Goal: Task Accomplishment & Management: Complete application form

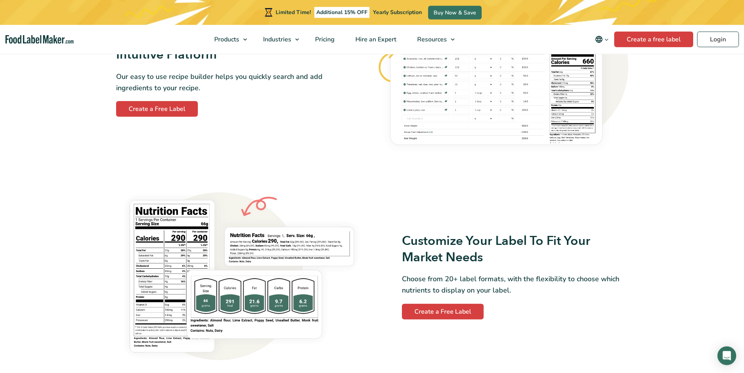
scroll to position [638, 0]
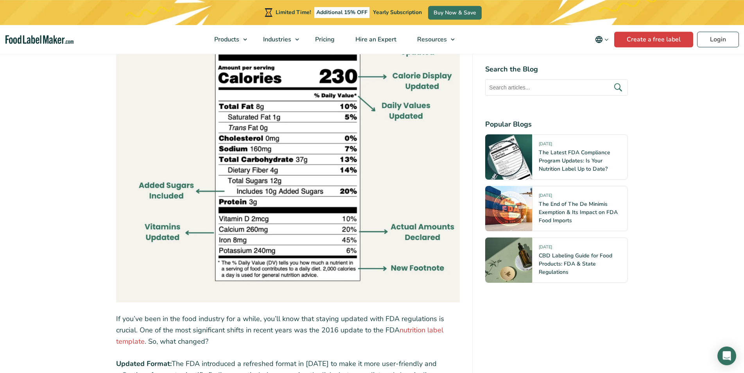
scroll to position [757, 0]
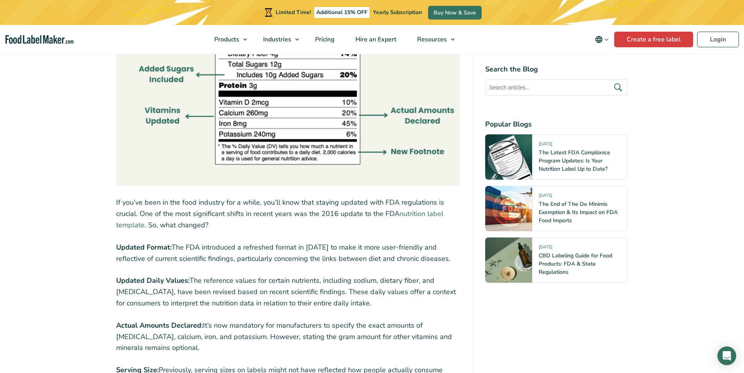
click at [417, 215] on link "nutrition label template" at bounding box center [279, 219] width 327 height 21
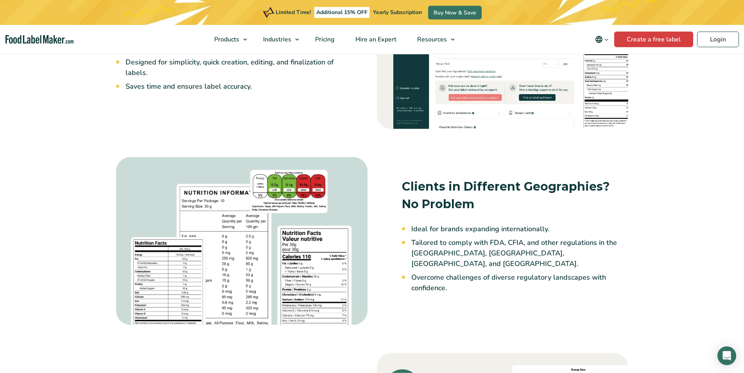
scroll to position [717, 0]
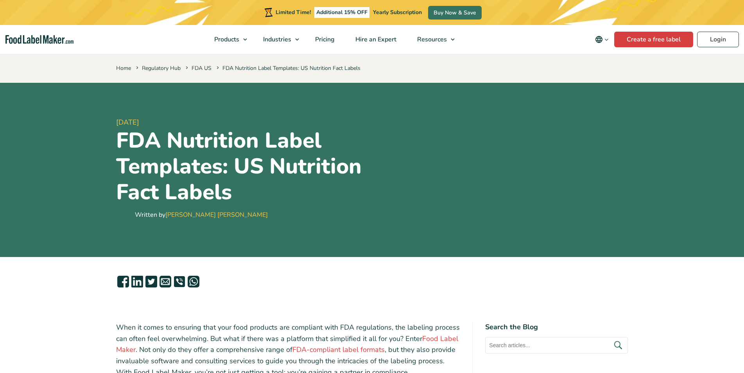
scroll to position [757, 0]
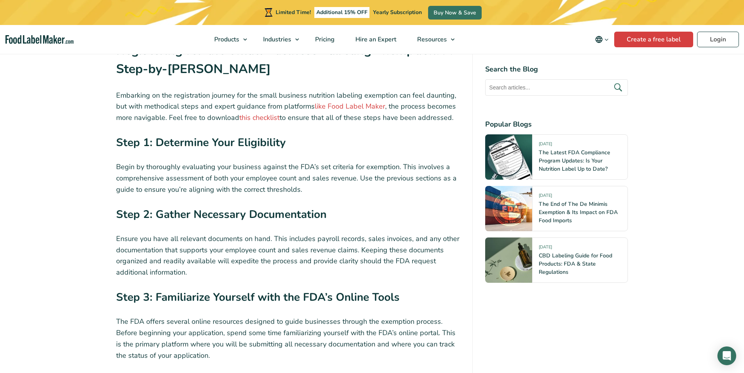
scroll to position [1953, 0]
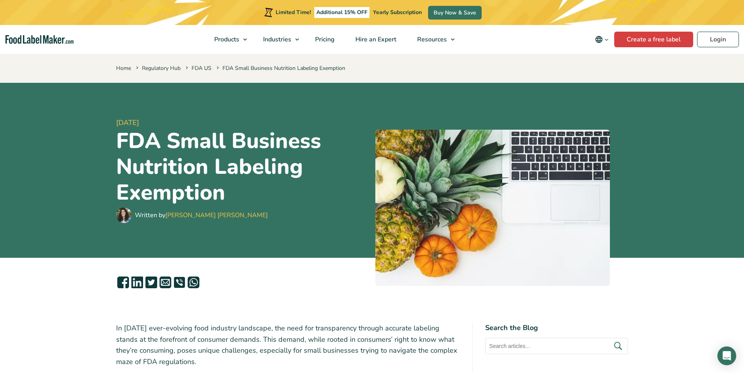
scroll to position [1953, 0]
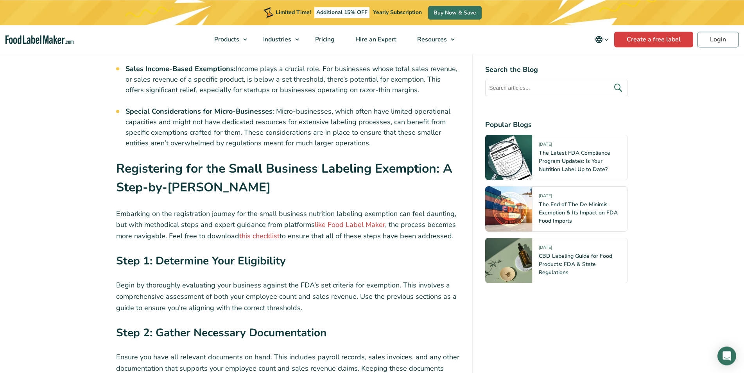
scroll to position [1594, 0]
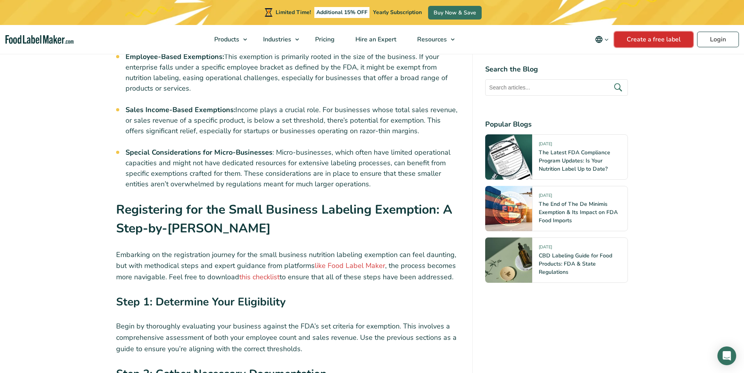
click at [651, 38] on link "Create a free label" at bounding box center [653, 40] width 79 height 16
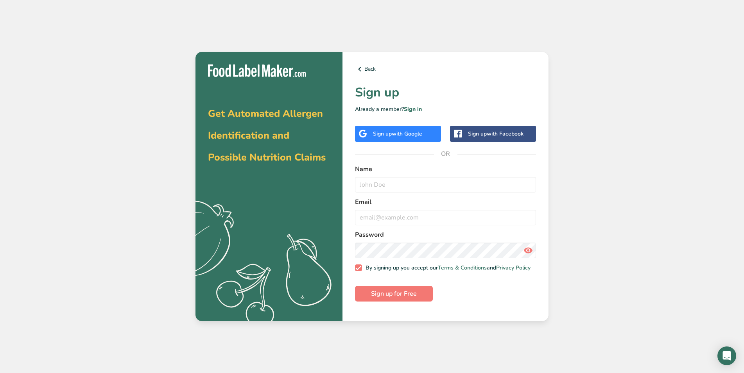
click at [392, 136] on div "Sign up with Google" at bounding box center [397, 134] width 49 height 8
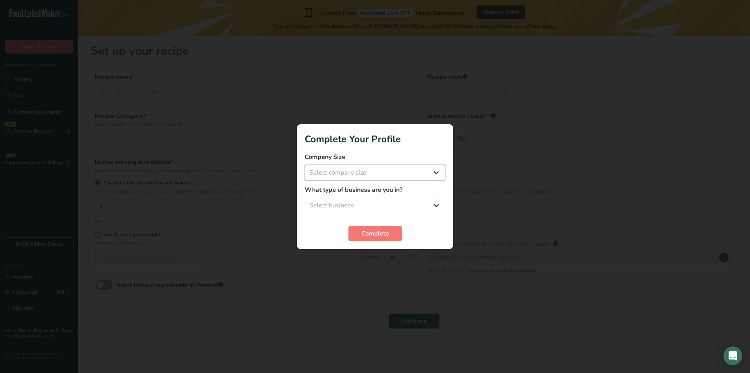
click at [305, 165] on select "Select company size Fewer than 10 Employees 10 to 50 Employees 51 to 500 Employ…" at bounding box center [375, 173] width 141 height 16
select select "2"
click option "10 to 50 Employees" at bounding box center [0, 0] width 0 height 0
click at [305, 198] on select "Select business Packaged Food Manufacturer Restaurant & Cafe Bakery Meal Plans …" at bounding box center [375, 206] width 141 height 16
select select "8"
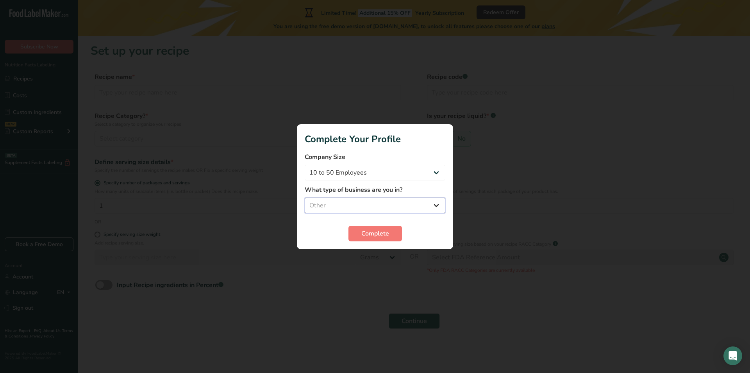
click option "Other" at bounding box center [0, 0] width 0 height 0
click at [368, 233] on span "Complete" at bounding box center [375, 233] width 28 height 9
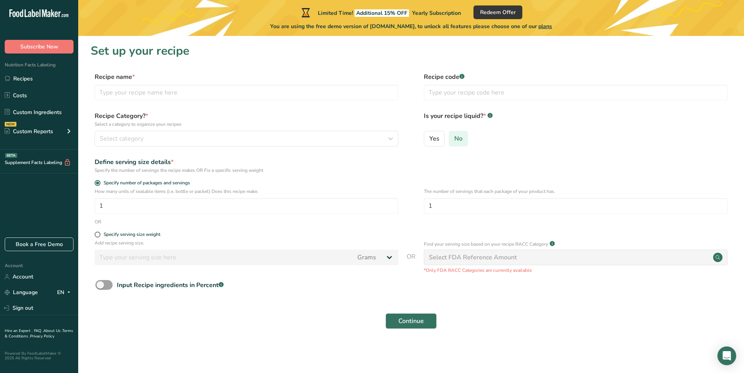
click at [453, 142] on label "No" at bounding box center [458, 139] width 19 height 16
click at [453, 141] on input "No" at bounding box center [451, 138] width 5 height 5
